Goal: Task Accomplishment & Management: Manage account settings

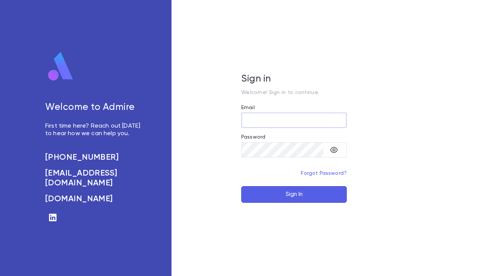
type input "**********"
click at [294, 197] on button "Sign In" at bounding box center [294, 194] width 106 height 17
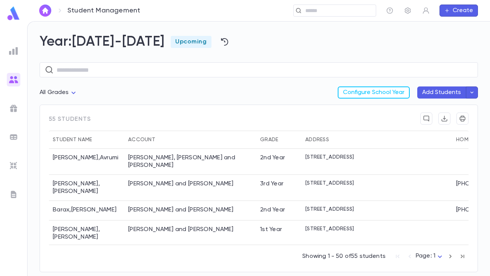
click at [15, 52] on img at bounding box center [13, 50] width 9 height 9
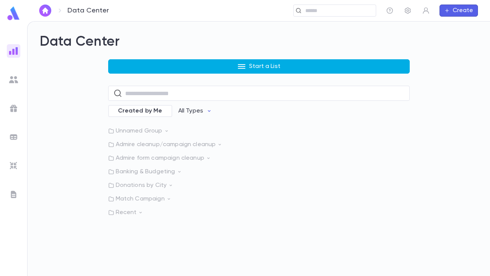
click at [227, 66] on button "Start a List" at bounding box center [259, 66] width 302 height 14
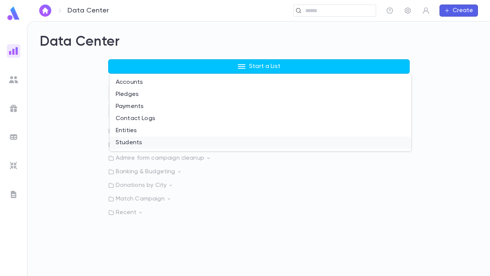
click at [139, 141] on li "Students" at bounding box center [261, 142] width 302 height 12
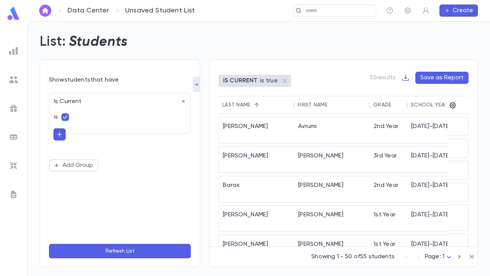
click at [59, 135] on icon "button" at bounding box center [59, 134] width 7 height 8
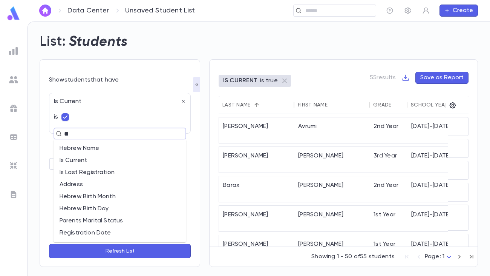
type input "***"
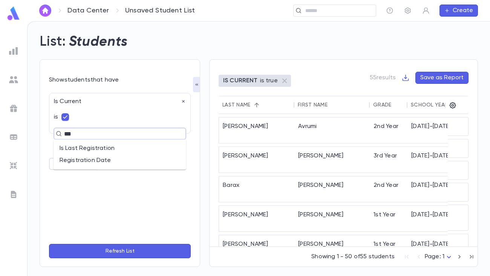
click at [69, 156] on li "Registration Date" at bounding box center [120, 160] width 133 height 12
click at [100, 162] on body "Data Center Unsaved Student List ​ Create List: Students Show students that hav…" at bounding box center [245, 148] width 490 height 254
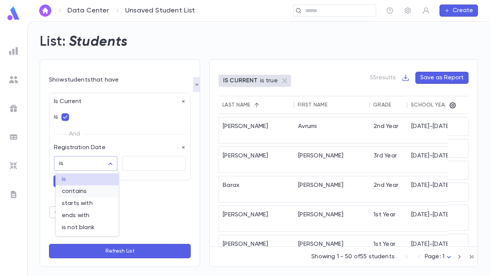
click at [86, 190] on span "contains" at bounding box center [87, 191] width 51 height 8
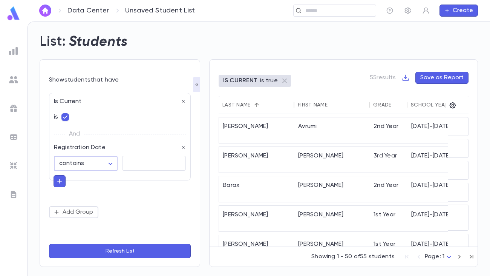
click at [110, 161] on body "Data Center Unsaved Student List ​ Create List: Students Show students that hav…" at bounding box center [245, 148] width 490 height 254
click at [85, 181] on span "is" at bounding box center [87, 179] width 51 height 8
type input "******"
click at [152, 253] on button "Refresh List" at bounding box center [120, 251] width 142 height 14
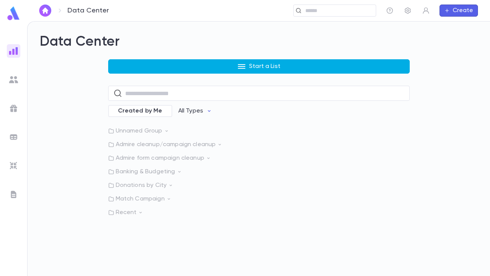
click at [226, 64] on button "Start a List" at bounding box center [259, 66] width 302 height 14
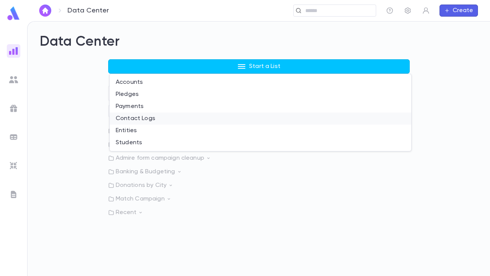
click at [152, 116] on li "Contact Logs" at bounding box center [261, 118] width 302 height 12
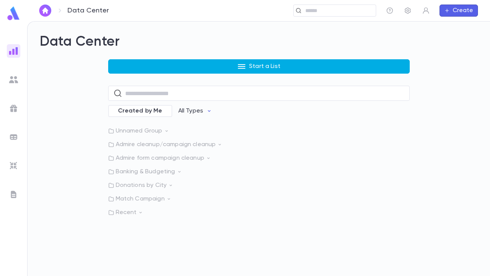
click at [155, 62] on button "Start a List" at bounding box center [259, 66] width 302 height 14
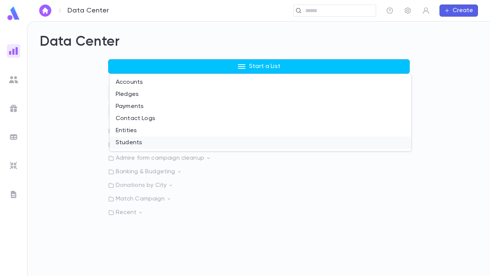
click at [138, 140] on li "Students" at bounding box center [261, 142] width 302 height 12
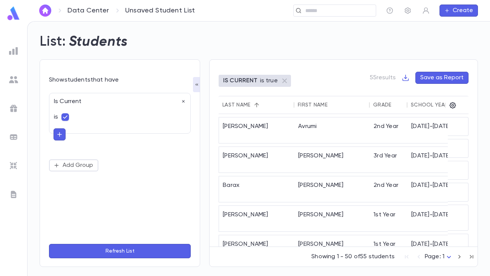
click at [58, 135] on icon "button" at bounding box center [59, 134] width 7 height 8
type input "****"
click at [89, 163] on li "Registration Date" at bounding box center [120, 160] width 133 height 12
click at [112, 165] on body "Data Center Unsaved Student List ​ Create List: Students Show students that hav…" at bounding box center [245, 148] width 490 height 254
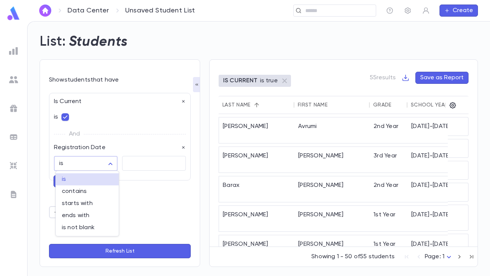
click at [146, 199] on div at bounding box center [245, 138] width 490 height 276
click at [141, 160] on textarea at bounding box center [153, 163] width 53 height 15
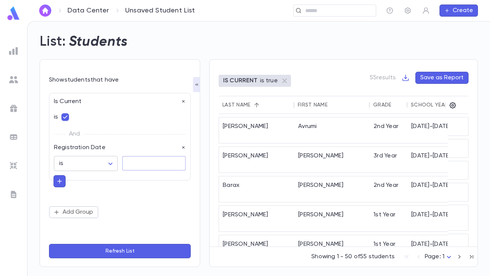
click at [109, 164] on body "Data Center Unsaved Student List ​ Create List: Students Show students that hav…" at bounding box center [245, 148] width 490 height 254
click at [79, 228] on span "is not blank" at bounding box center [87, 228] width 51 height 8
type input "**********"
click at [182, 147] on icon "button" at bounding box center [183, 147] width 5 height 5
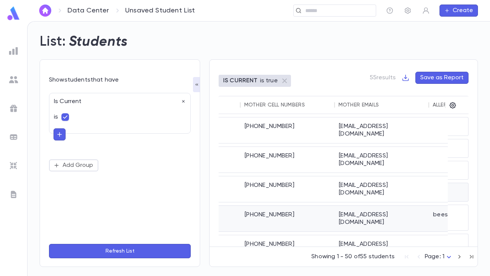
scroll to position [0, 734]
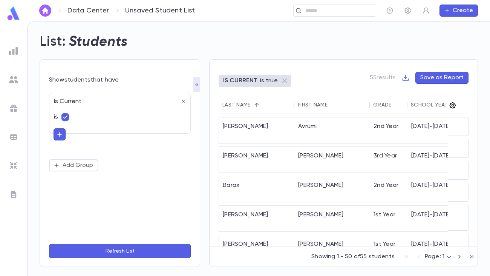
click at [451, 105] on icon "button" at bounding box center [453, 105] width 8 height 8
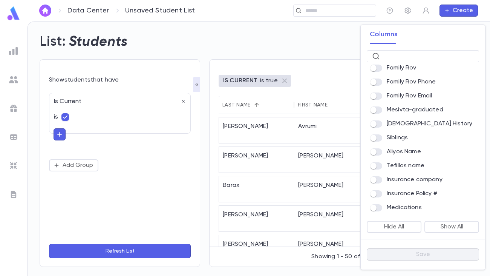
scroll to position [606, 0]
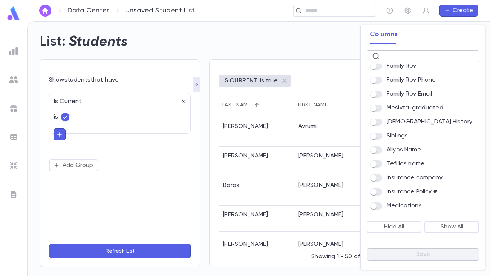
click at [396, 55] on input "text" at bounding box center [428, 57] width 91 height 12
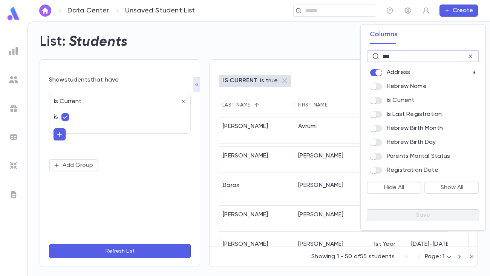
scroll to position [0, 0]
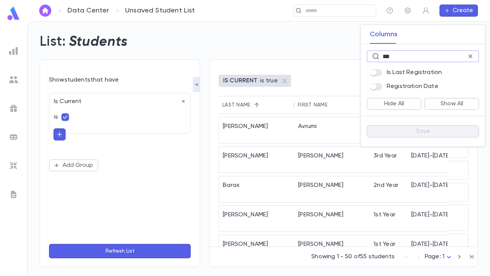
type input "***"
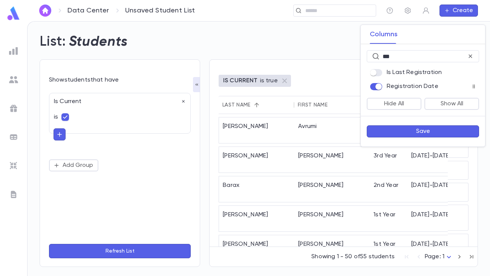
click at [412, 130] on button "Save" at bounding box center [423, 131] width 112 height 12
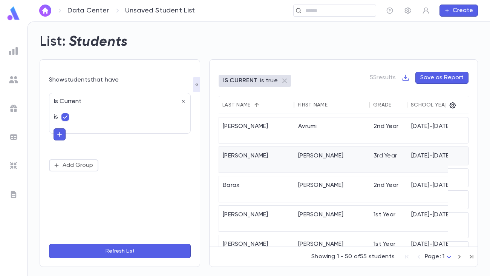
scroll to position [0, 791]
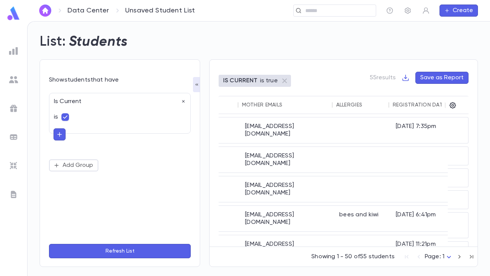
click at [430, 103] on div "Registration Date" at bounding box center [419, 105] width 53 height 6
drag, startPoint x: 444, startPoint y: 107, endPoint x: 469, endPoint y: 106, distance: 24.6
click at [469, 106] on div "IS CURRENT is true 55 results Save as Report Last Name First Name Grade School …" at bounding box center [343, 162] width 269 height 207
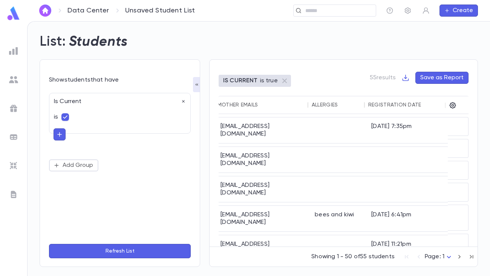
click at [408, 103] on div "Registration Date" at bounding box center [394, 105] width 53 height 6
click at [394, 104] on div "Registration Date" at bounding box center [394, 105] width 53 height 6
click at [100, 247] on button "Refresh List" at bounding box center [120, 251] width 142 height 14
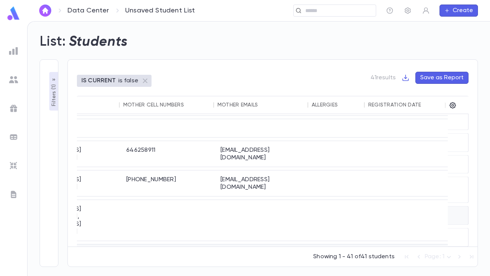
scroll to position [760, 674]
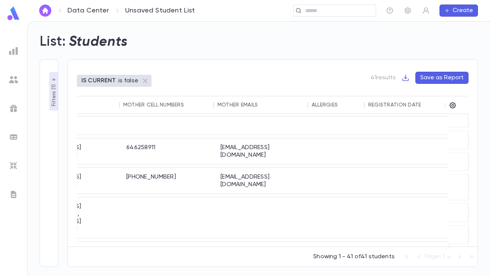
click at [52, 94] on p "Filters ( 1 )" at bounding box center [54, 94] width 8 height 23
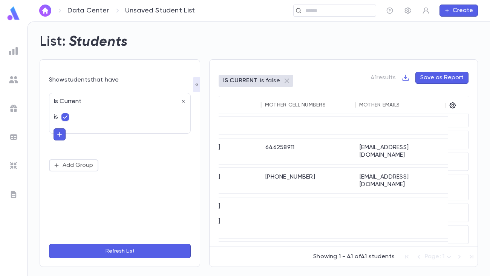
click at [130, 250] on button "Refresh List" at bounding box center [120, 251] width 142 height 14
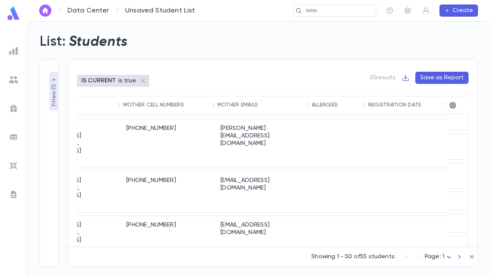
click at [52, 99] on p "Filters ( 1 )" at bounding box center [54, 94] width 8 height 23
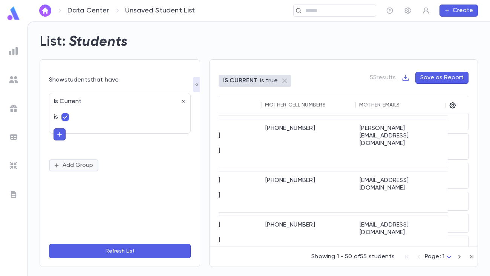
click at [79, 168] on button "Add Group" at bounding box center [73, 165] width 49 height 12
type input "***"
click at [113, 189] on li "Is Current" at bounding box center [120, 192] width 133 height 12
click at [102, 253] on button "Refresh List" at bounding box center [120, 251] width 142 height 14
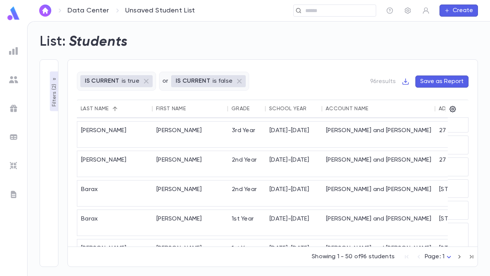
scroll to position [0, 0]
click at [115, 106] on icon "Sort" at bounding box center [115, 108] width 5 height 5
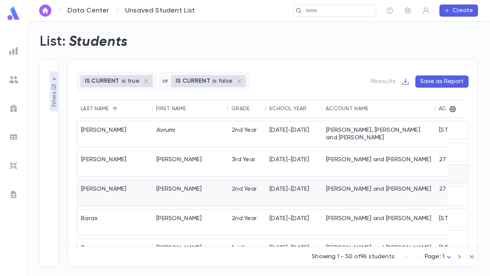
click at [134, 180] on div "Baker" at bounding box center [114, 193] width 75 height 26
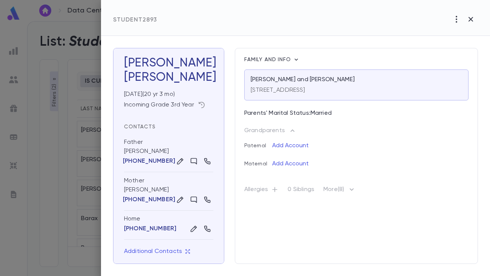
click at [202, 104] on icon "button" at bounding box center [202, 105] width 8 height 8
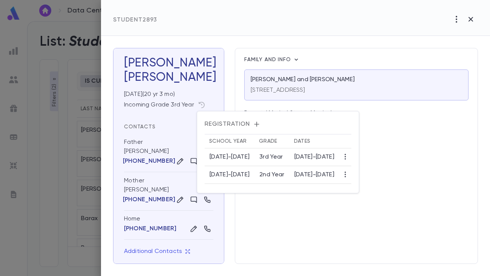
click at [474, 20] on div at bounding box center [245, 138] width 490 height 276
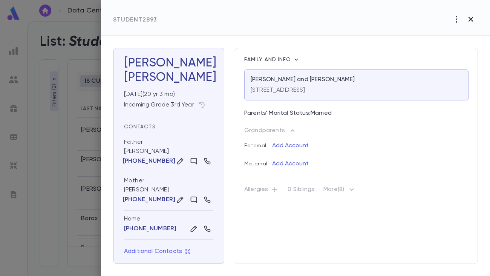
click at [472, 21] on icon "button" at bounding box center [470, 19] width 9 height 9
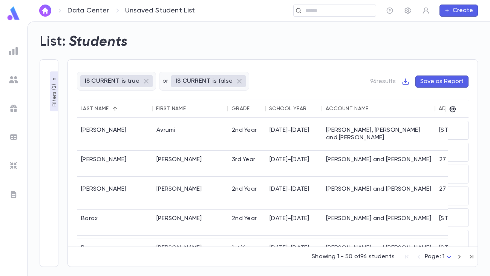
click at [55, 104] on p "Filters ( 2 )" at bounding box center [55, 94] width 8 height 25
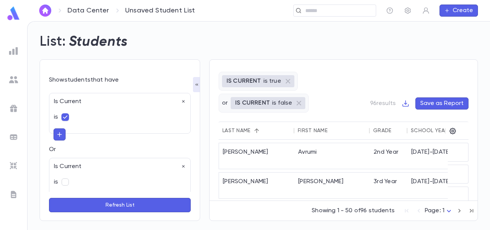
click at [369, 69] on div "IS CURRENT is true or IS CURRENT is false 96 results Save as Report Last Name F…" at bounding box center [343, 139] width 269 height 161
click at [404, 104] on icon "button" at bounding box center [406, 104] width 8 height 8
click at [426, 118] on li "Download CSV" at bounding box center [432, 118] width 54 height 12
click at [452, 132] on icon "button" at bounding box center [453, 131] width 8 height 8
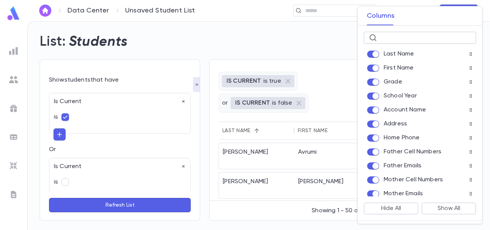
click at [385, 36] on input "text" at bounding box center [425, 38] width 91 height 12
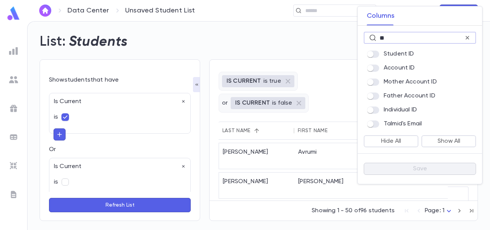
type input "**"
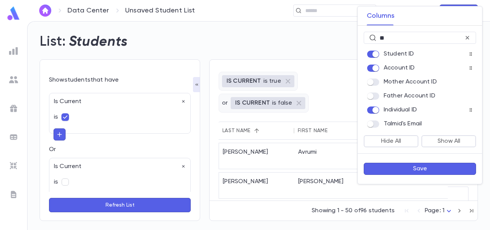
click at [408, 170] on button "Save" at bounding box center [420, 168] width 112 height 12
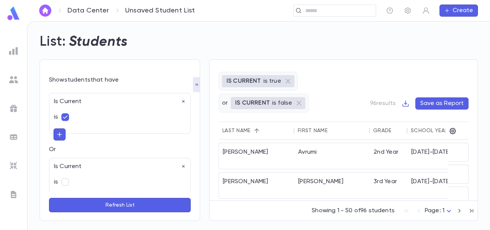
click at [159, 208] on button "Refresh List" at bounding box center [120, 205] width 142 height 14
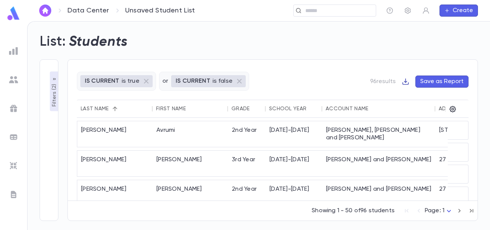
click at [409, 80] on icon "button" at bounding box center [406, 82] width 8 height 8
click at [414, 94] on li "Download CSV" at bounding box center [432, 96] width 54 height 12
click at [56, 93] on p "Filters ( 2 )" at bounding box center [55, 94] width 8 height 25
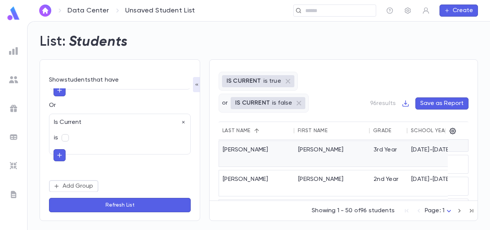
scroll to position [0, 3]
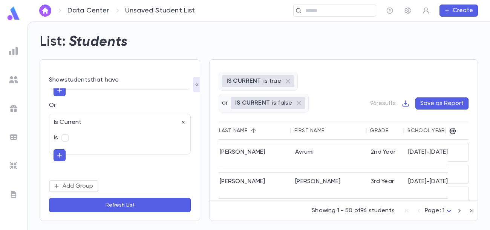
click at [182, 123] on icon "button" at bounding box center [183, 122] width 3 height 3
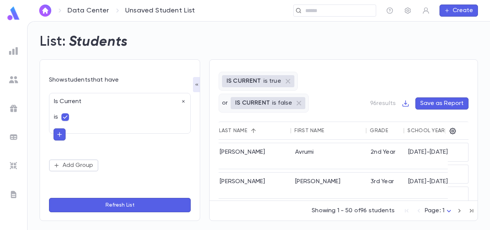
scroll to position [0, 0]
click at [86, 202] on button "Refresh List" at bounding box center [120, 205] width 142 height 14
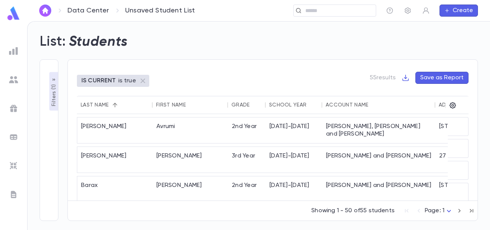
click at [53, 95] on p "Filters ( 1 )" at bounding box center [54, 94] width 8 height 23
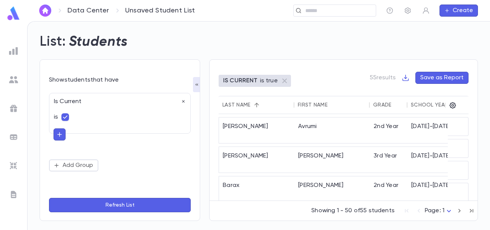
click at [59, 135] on icon "button" at bounding box center [59, 134] width 7 height 8
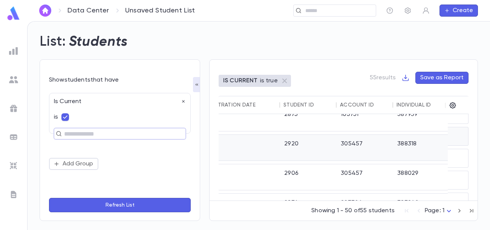
scroll to position [178, 985]
click at [262, 135] on div at bounding box center [238, 148] width 81 height 26
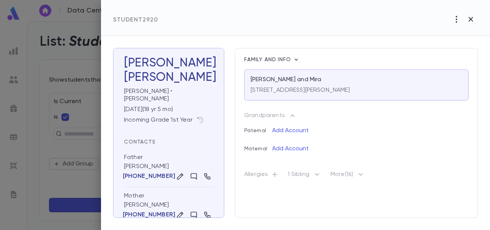
scroll to position [27, 0]
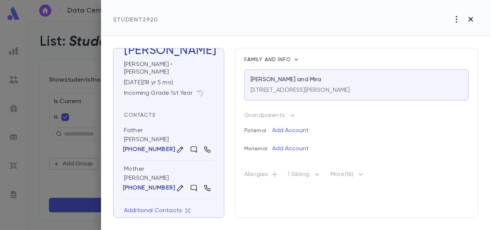
click at [469, 18] on icon "button" at bounding box center [471, 19] width 5 height 5
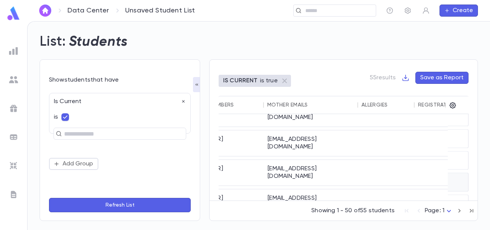
scroll to position [181, 765]
click at [349, 189] on div "miracooper@gmail.com" at bounding box center [311, 202] width 94 height 26
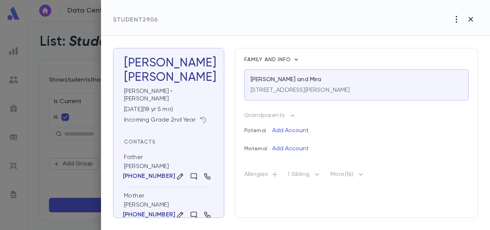
click at [202, 116] on icon "button" at bounding box center [203, 120] width 8 height 8
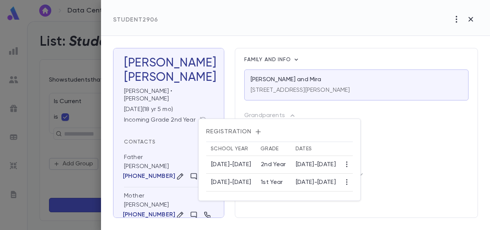
click at [364, 105] on div at bounding box center [245, 115] width 490 height 230
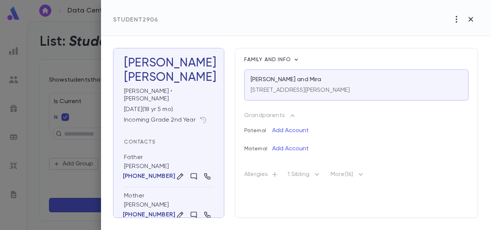
click at [316, 173] on icon "button" at bounding box center [317, 174] width 4 height 2
click at [202, 110] on div at bounding box center [245, 115] width 490 height 230
click at [455, 18] on icon "button" at bounding box center [456, 19] width 9 height 9
click at [400, 47] on div at bounding box center [245, 115] width 490 height 230
click at [458, 23] on icon "button" at bounding box center [456, 19] width 9 height 9
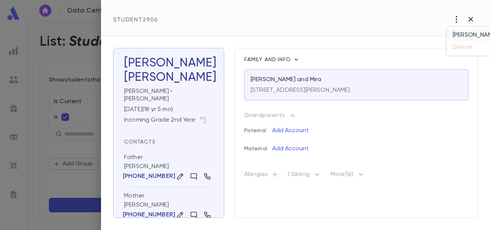
click at [469, 36] on li "Mark Left" at bounding box center [475, 35] width 57 height 12
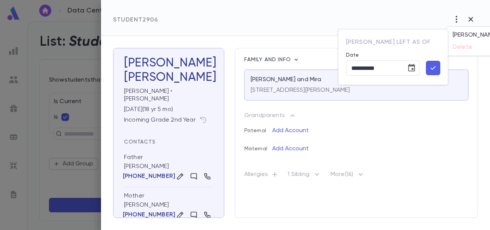
click at [432, 67] on icon "button" at bounding box center [433, 67] width 8 height 9
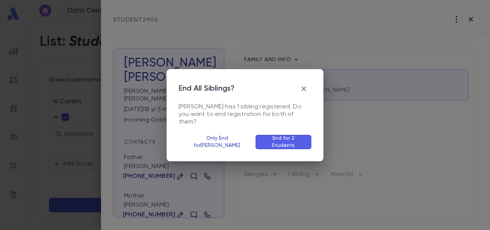
click at [236, 137] on button "Only End for Yosef" at bounding box center [217, 142] width 77 height 14
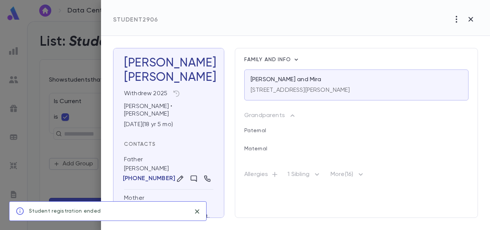
click at [456, 21] on icon "button" at bounding box center [456, 19] width 9 height 9
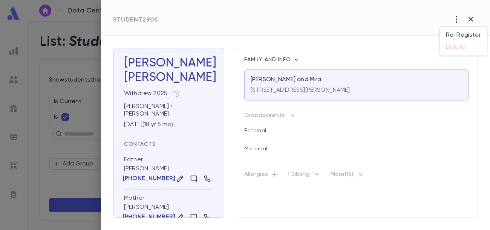
click at [363, 174] on div at bounding box center [245, 115] width 490 height 230
click at [363, 174] on icon "button" at bounding box center [360, 174] width 9 height 9
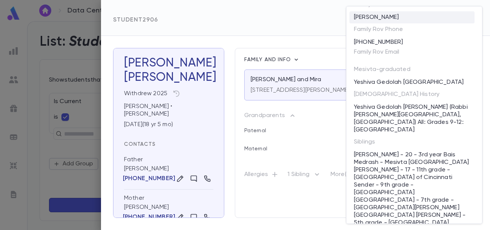
scroll to position [0, 0]
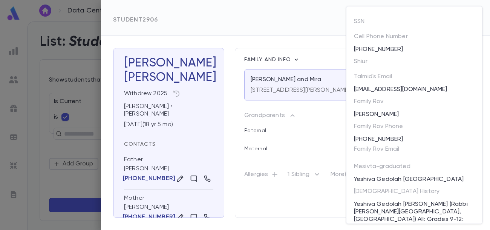
click at [328, 129] on div at bounding box center [245, 115] width 490 height 230
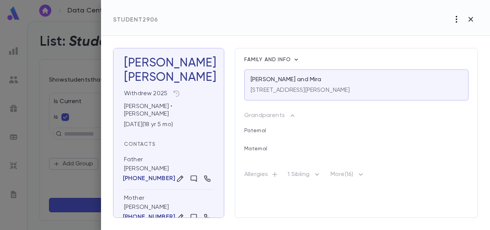
click at [455, 21] on icon "button" at bounding box center [456, 19] width 9 height 9
click at [384, 47] on div at bounding box center [245, 115] width 490 height 230
click at [465, 20] on button "button" at bounding box center [471, 19] width 14 height 14
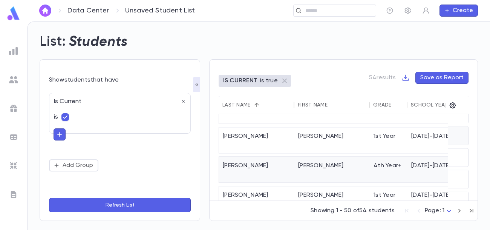
scroll to position [167, 0]
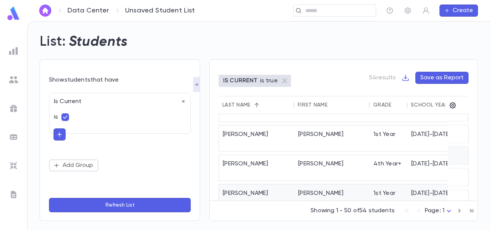
click at [267, 184] on div "Cooper" at bounding box center [256, 197] width 75 height 26
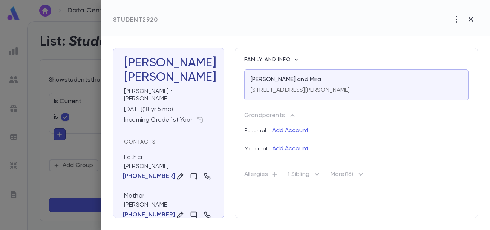
click at [317, 174] on icon "button" at bounding box center [317, 174] width 4 height 2
click at [338, 201] on p "Withdrew 2025" at bounding box center [345, 204] width 45 height 9
click at [390, 204] on div "Yosef Cooper Withdrew 2025" at bounding box center [381, 201] width 117 height 26
click at [353, 204] on p "Withdrew 2025" at bounding box center [345, 204] width 45 height 9
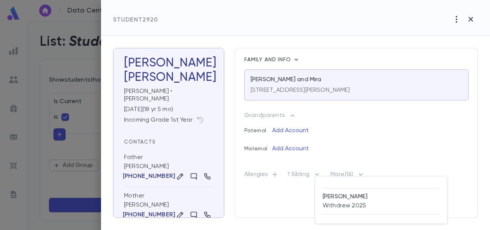
click at [292, 87] on div at bounding box center [245, 115] width 490 height 230
click at [292, 87] on p "[STREET_ADDRESS][PERSON_NAME]" at bounding box center [301, 90] width 100 height 8
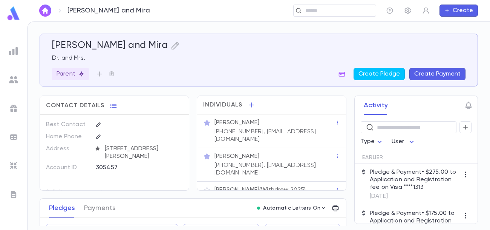
scroll to position [14, 0]
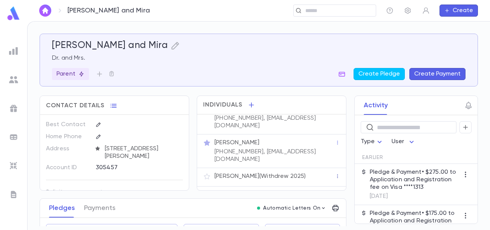
click at [335, 173] on icon "button" at bounding box center [337, 175] width 5 height 5
click at [287, 164] on div at bounding box center [245, 115] width 490 height 230
click at [280, 172] on p "Yosef Cooper (Withdrew 2025)" at bounding box center [260, 176] width 92 height 8
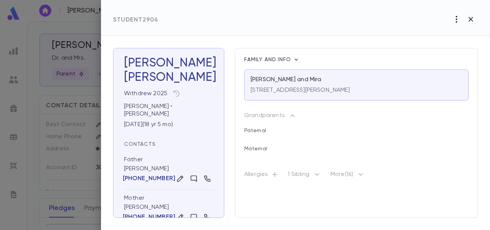
click at [456, 18] on icon "button" at bounding box center [456, 19] width 9 height 9
click at [453, 35] on p "Re-Register" at bounding box center [463, 35] width 35 height 8
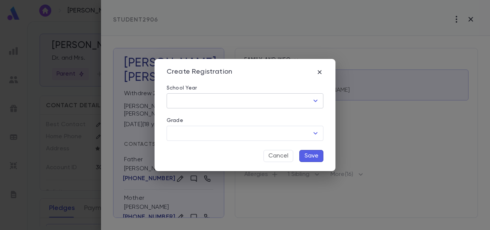
click at [315, 103] on icon "Open" at bounding box center [315, 100] width 9 height 9
click at [267, 120] on li "[DATE]-[DATE]" at bounding box center [245, 117] width 157 height 12
type input "*********"
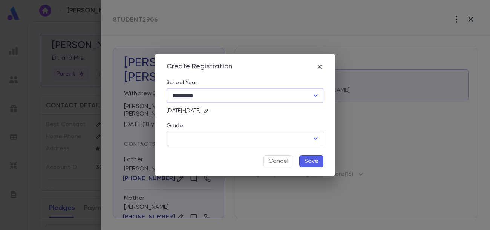
click at [260, 144] on input "Grade" at bounding box center [239, 138] width 139 height 14
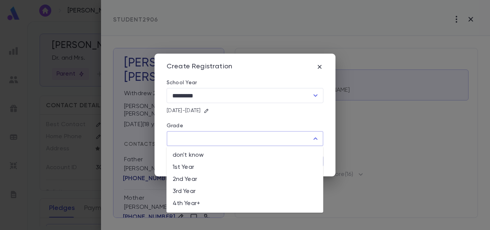
click at [210, 157] on li "don't know" at bounding box center [245, 155] width 157 height 12
type input "**********"
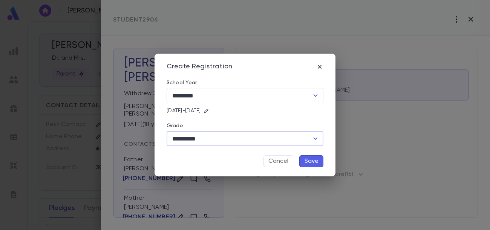
click at [311, 161] on button "Save" at bounding box center [311, 161] width 24 height 12
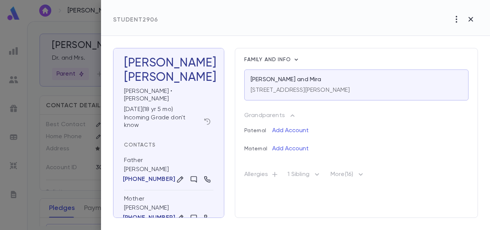
click at [208, 118] on icon "button" at bounding box center [208, 122] width 8 height 8
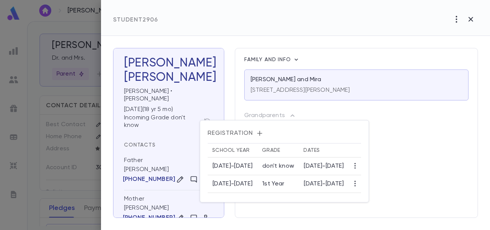
click at [418, 17] on div at bounding box center [245, 115] width 490 height 230
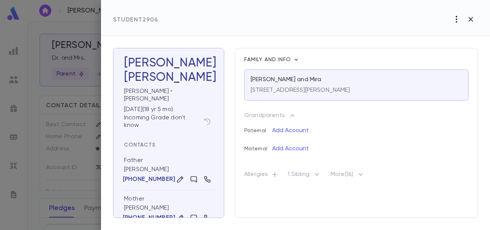
click at [455, 20] on icon "button" at bounding box center [456, 19] width 9 height 9
click at [426, 31] on div at bounding box center [245, 115] width 490 height 230
click at [296, 79] on p "[PERSON_NAME] and Mira" at bounding box center [286, 80] width 71 height 8
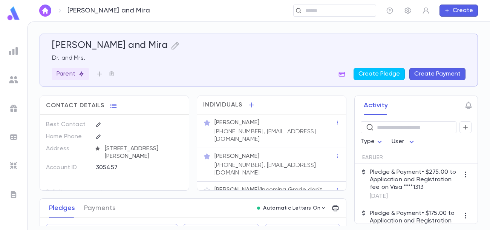
scroll to position [21, 0]
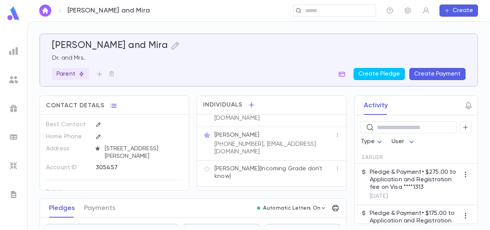
click at [313, 165] on p "[PERSON_NAME] (Incoming Grade don't know)" at bounding box center [274, 172] width 121 height 15
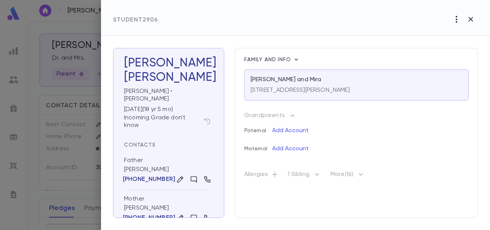
click at [458, 19] on icon "button" at bounding box center [456, 19] width 9 height 9
click at [329, 10] on div at bounding box center [245, 115] width 490 height 230
click at [472, 21] on icon "button" at bounding box center [471, 19] width 5 height 5
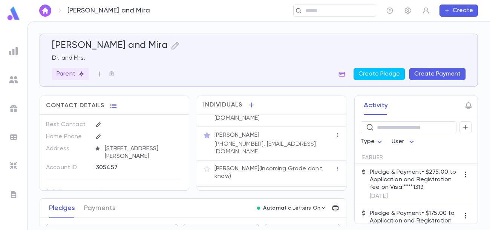
click at [414, 41] on div "[PERSON_NAME] and Mira" at bounding box center [259, 45] width 414 height 11
click at [335, 166] on icon "button" at bounding box center [337, 168] width 5 height 5
click at [283, 163] on div at bounding box center [245, 115] width 490 height 230
click at [283, 165] on p "Yosef Cooper (Incoming Grade don't know)" at bounding box center [274, 172] width 121 height 15
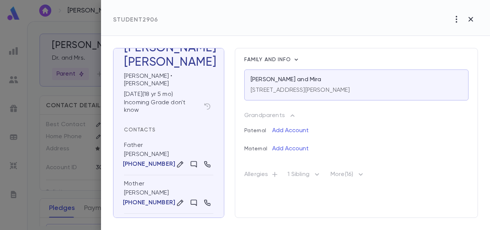
scroll to position [0, 0]
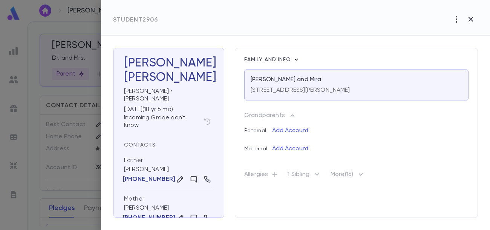
click at [296, 59] on icon "button" at bounding box center [297, 60] width 8 height 8
click at [290, 116] on div at bounding box center [245, 115] width 490 height 230
click at [292, 114] on icon "button" at bounding box center [292, 115] width 9 height 9
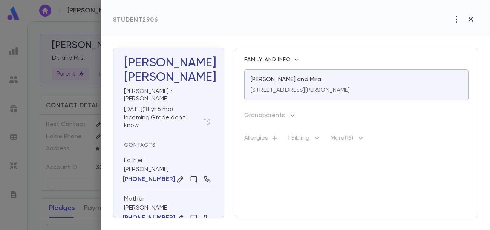
scroll to position [29, 0]
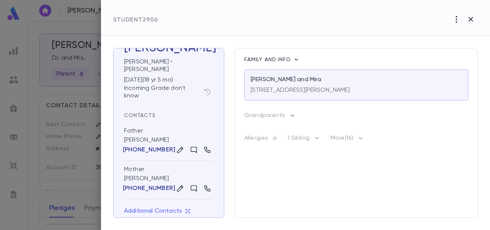
click at [364, 136] on icon "button" at bounding box center [360, 137] width 9 height 9
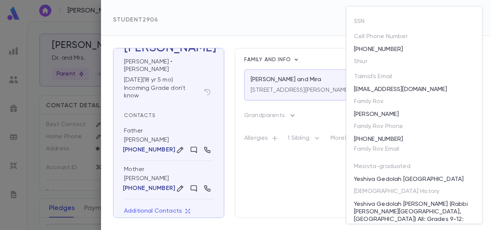
click at [276, 22] on div at bounding box center [245, 115] width 490 height 230
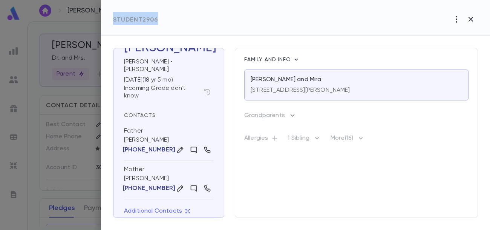
drag, startPoint x: 160, startPoint y: 21, endPoint x: 112, endPoint y: 22, distance: 48.3
click at [112, 22] on div "Student 2906" at bounding box center [295, 18] width 389 height 36
copy span "Student 2906"
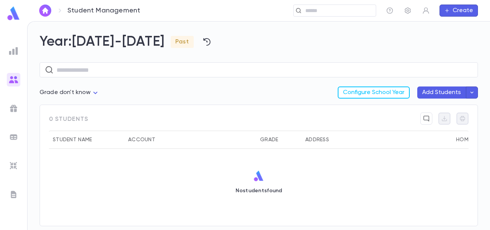
click at [93, 92] on body "Student Management ​ Create Year: [DATE]-[DATE] Past ​ Grade don't know *** Con…" at bounding box center [245, 125] width 490 height 208
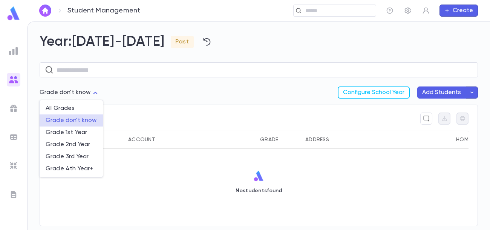
click at [187, 42] on div at bounding box center [245, 115] width 490 height 230
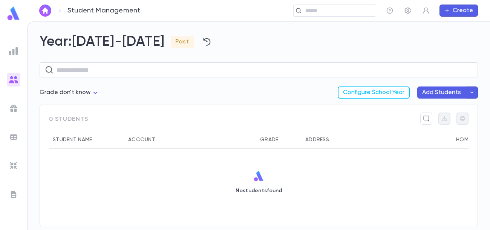
click at [203, 42] on icon "button" at bounding box center [206, 42] width 7 height 8
click at [202, 70] on ul "[DATE]-[DATE] [DATE]-[DATE]" at bounding box center [207, 63] width 51 height 29
click at [220, 33] on div at bounding box center [245, 115] width 490 height 230
click at [202, 41] on icon "button" at bounding box center [206, 41] width 9 height 9
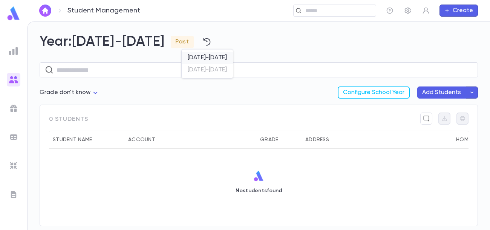
click at [201, 59] on li "[DATE]-[DATE]" at bounding box center [207, 58] width 51 height 12
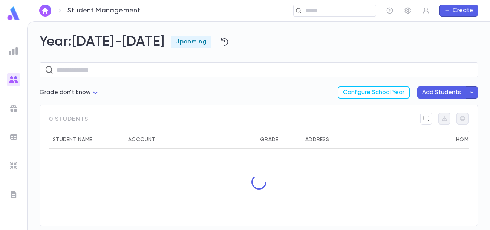
click at [94, 90] on body "Student Management ​ Create Year: [DATE]-[DATE] Upcoming ​ Grade don't know ***…" at bounding box center [245, 125] width 490 height 208
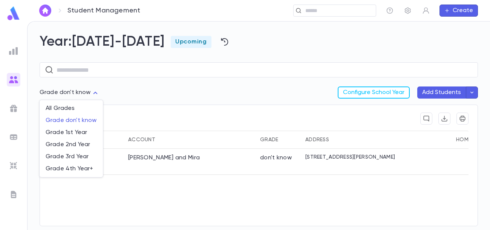
click at [204, 90] on div at bounding box center [245, 115] width 490 height 230
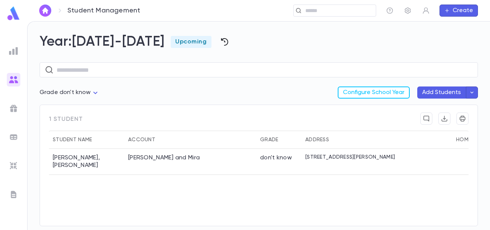
click at [220, 41] on icon "button" at bounding box center [224, 41] width 9 height 9
click at [179, 84] on div at bounding box center [245, 115] width 490 height 230
click at [213, 149] on div "[PERSON_NAME] and Mira" at bounding box center [190, 162] width 132 height 26
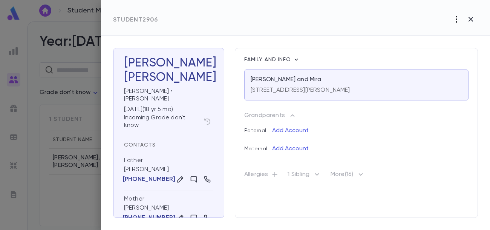
click at [455, 19] on icon "button" at bounding box center [456, 19] width 9 height 9
click at [304, 79] on div at bounding box center [245, 115] width 490 height 230
click at [283, 85] on div "[STREET_ADDRESS][PERSON_NAME]" at bounding box center [301, 88] width 100 height 11
